Goal: Find specific page/section: Find specific page/section

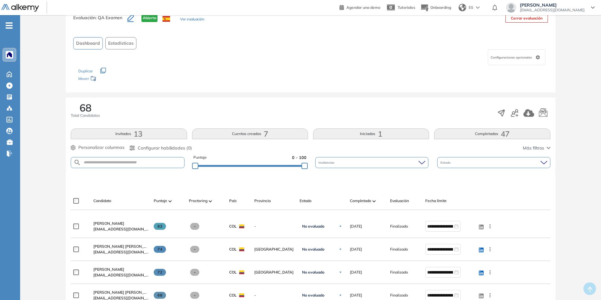
scroll to position [31, 0]
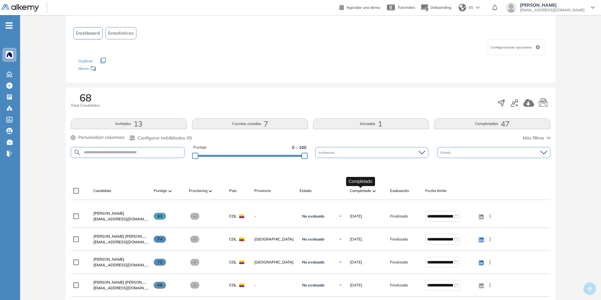
click at [364, 190] on span "Completado" at bounding box center [360, 191] width 21 height 6
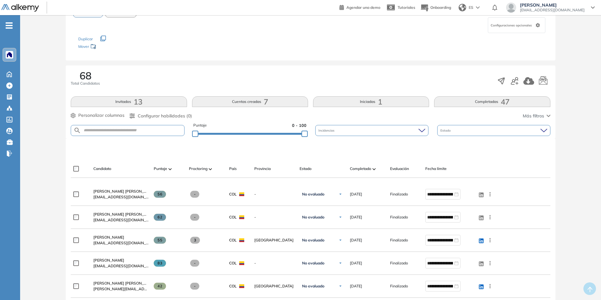
scroll to position [63, 0]
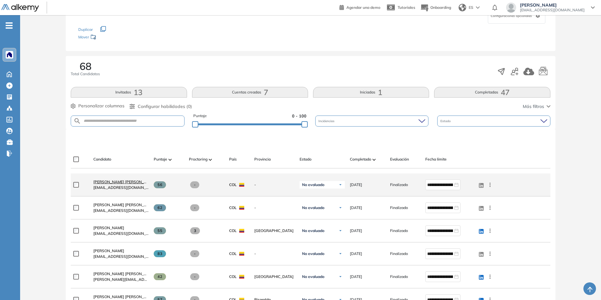
click at [119, 182] on span "[PERSON_NAME] [PERSON_NAME]" at bounding box center [124, 181] width 63 height 5
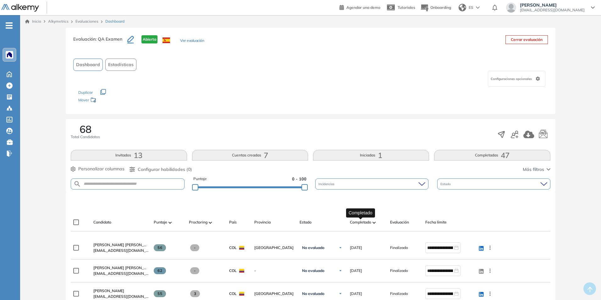
click at [358, 223] on span "Completado" at bounding box center [360, 222] width 21 height 6
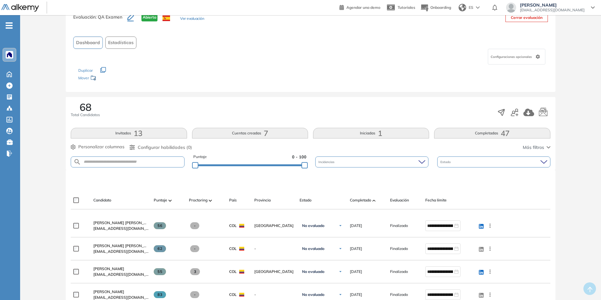
scroll to position [31, 0]
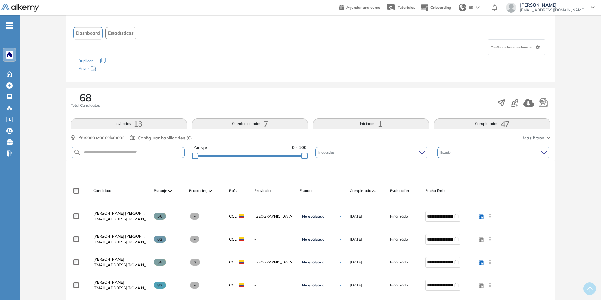
click at [369, 194] on div "Completado" at bounding box center [367, 191] width 35 height 8
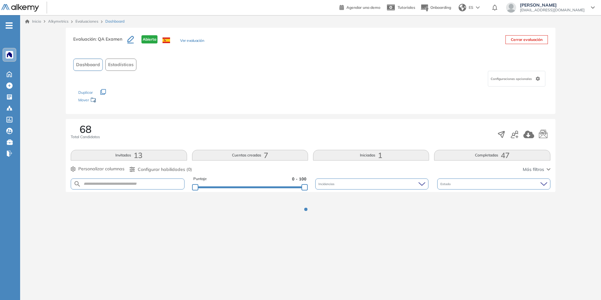
scroll to position [0, 0]
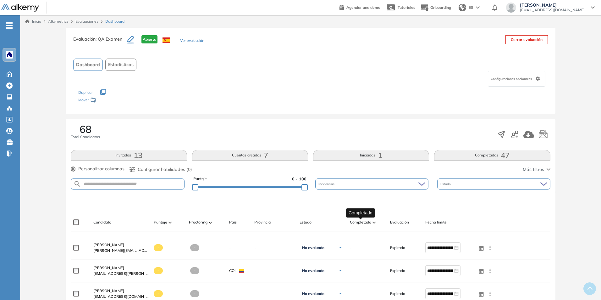
click at [368, 219] on span "Completado" at bounding box center [360, 222] width 21 height 6
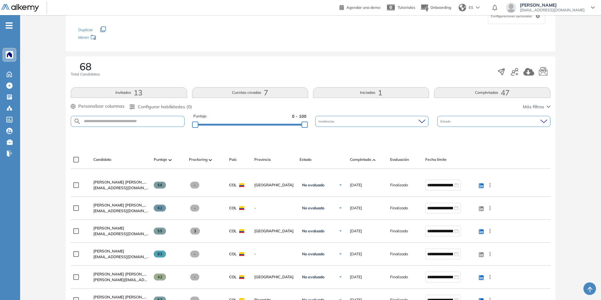
scroll to position [63, 0]
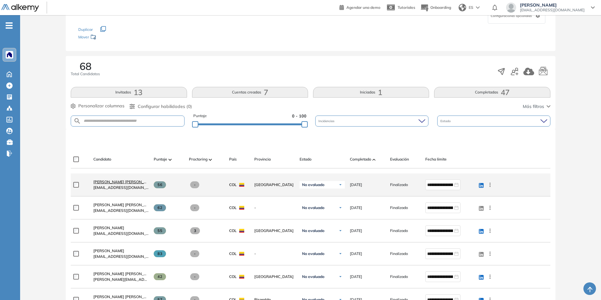
click at [132, 184] on link "[PERSON_NAME] [PERSON_NAME]" at bounding box center [120, 182] width 55 height 6
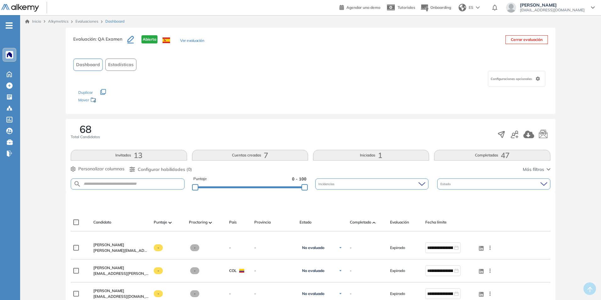
click at [368, 224] on span "Completado" at bounding box center [360, 222] width 21 height 6
click at [366, 221] on span "Completado" at bounding box center [360, 222] width 21 height 6
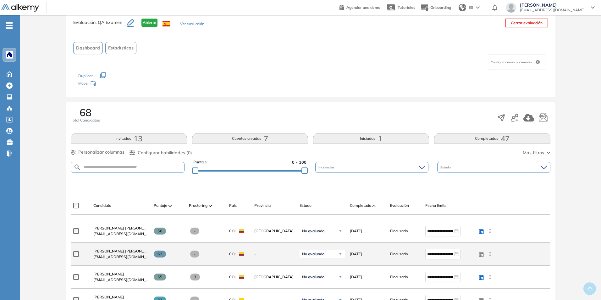
scroll to position [31, 0]
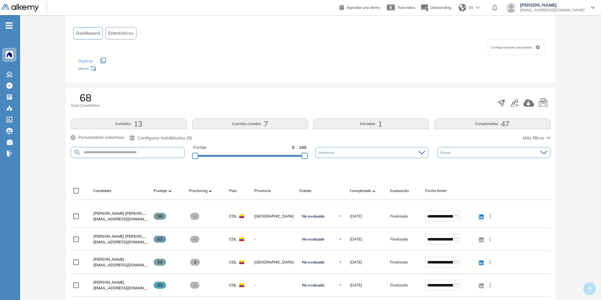
click at [172, 194] on div at bounding box center [170, 191] width 3 height 8
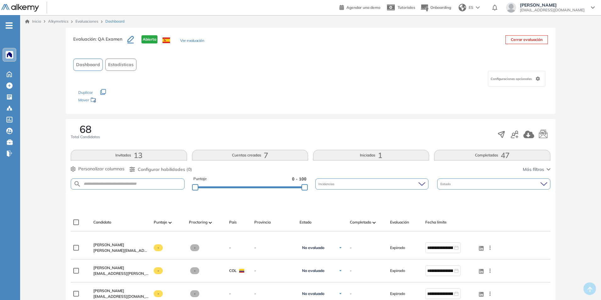
click at [172, 219] on div "Puntaje" at bounding box center [169, 222] width 30 height 8
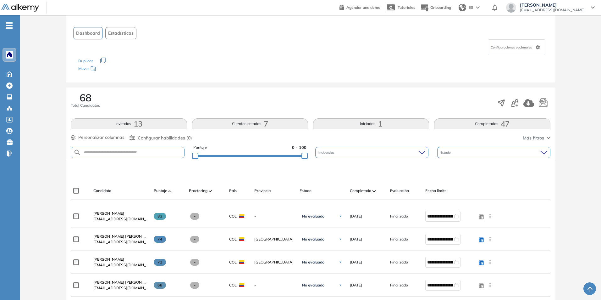
scroll to position [63, 0]
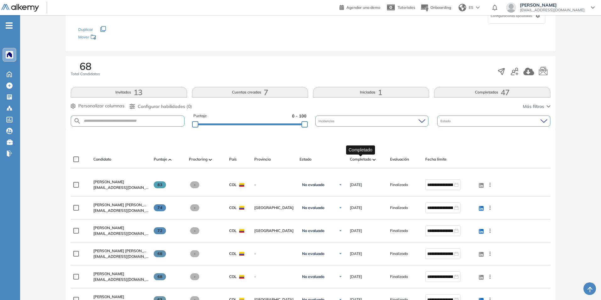
click at [365, 160] on span "Completado" at bounding box center [360, 159] width 21 height 6
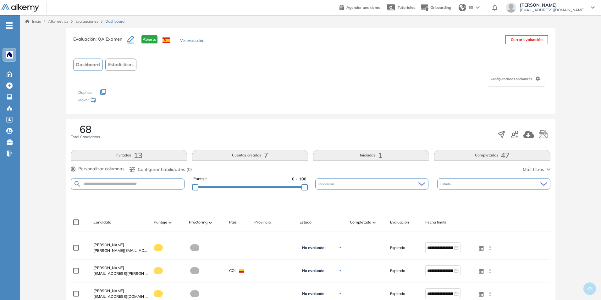
click at [373, 185] on div "Incidencias" at bounding box center [371, 183] width 113 height 11
click at [462, 186] on div "Estado" at bounding box center [493, 183] width 113 height 11
click at [127, 177] on div "Puntaje 0 - 100 Incidencias Estado" at bounding box center [311, 184] width 480 height 16
click at [536, 170] on span "Más filtros" at bounding box center [533, 169] width 21 height 7
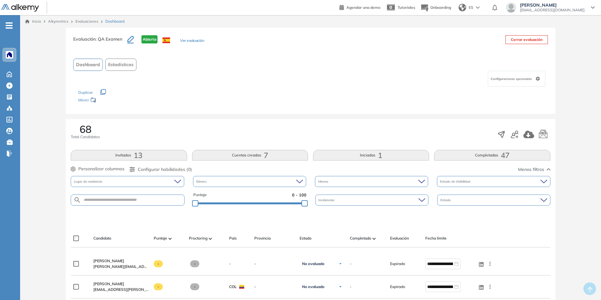
click at [536, 183] on div "Estado de Visibilidad" at bounding box center [493, 181] width 113 height 11
click at [546, 200] on icon at bounding box center [544, 200] width 7 height 4
click at [546, 200] on icon at bounding box center [544, 199] width 6 height 3
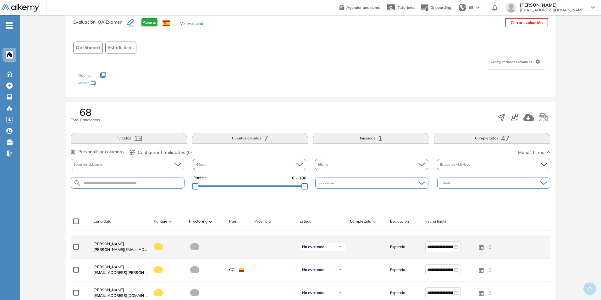
scroll to position [31, 0]
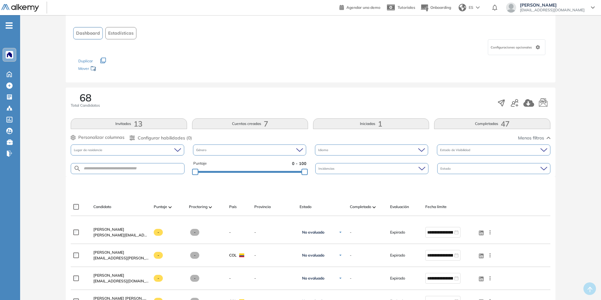
click at [373, 208] on div at bounding box center [374, 207] width 3 height 8
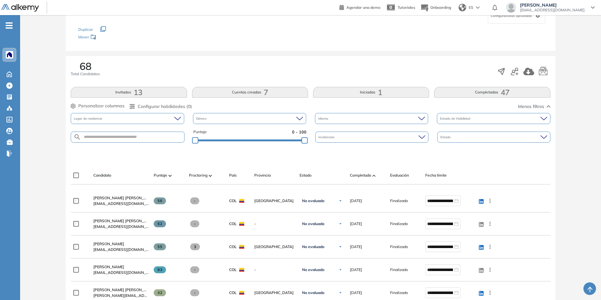
scroll to position [94, 0]
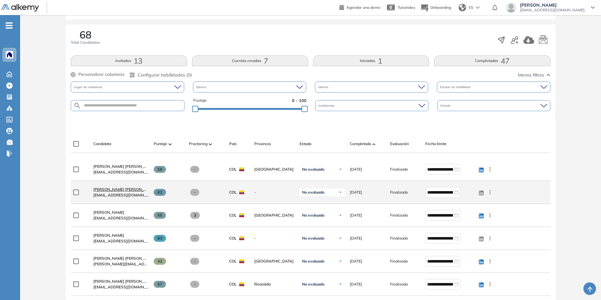
click at [125, 190] on span "[PERSON_NAME] [PERSON_NAME]" at bounding box center [124, 189] width 63 height 5
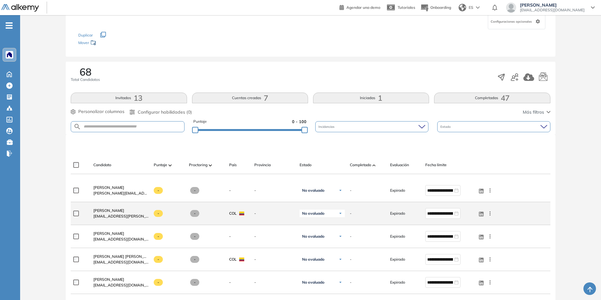
scroll to position [63, 0]
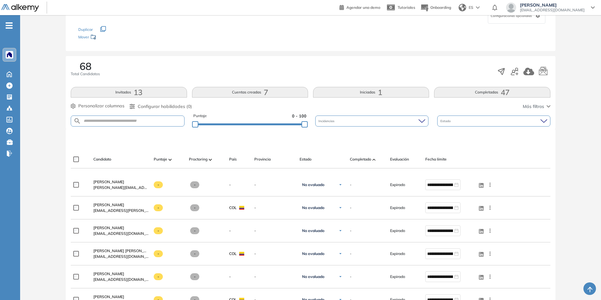
click at [372, 160] on div "Completado" at bounding box center [367, 159] width 35 height 8
click at [355, 92] on button "Iniciadas 1" at bounding box center [371, 92] width 116 height 11
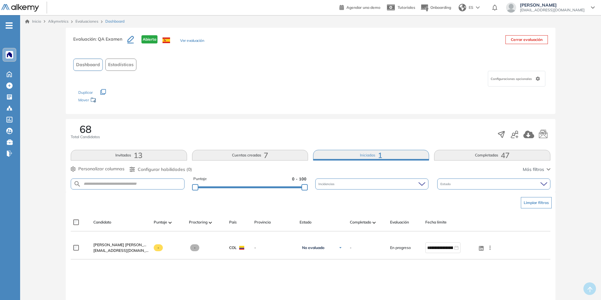
click at [246, 153] on button "Cuentas creadas 7" at bounding box center [250, 155] width 116 height 11
